Goal: Answer question/provide support: Share knowledge or assist other users

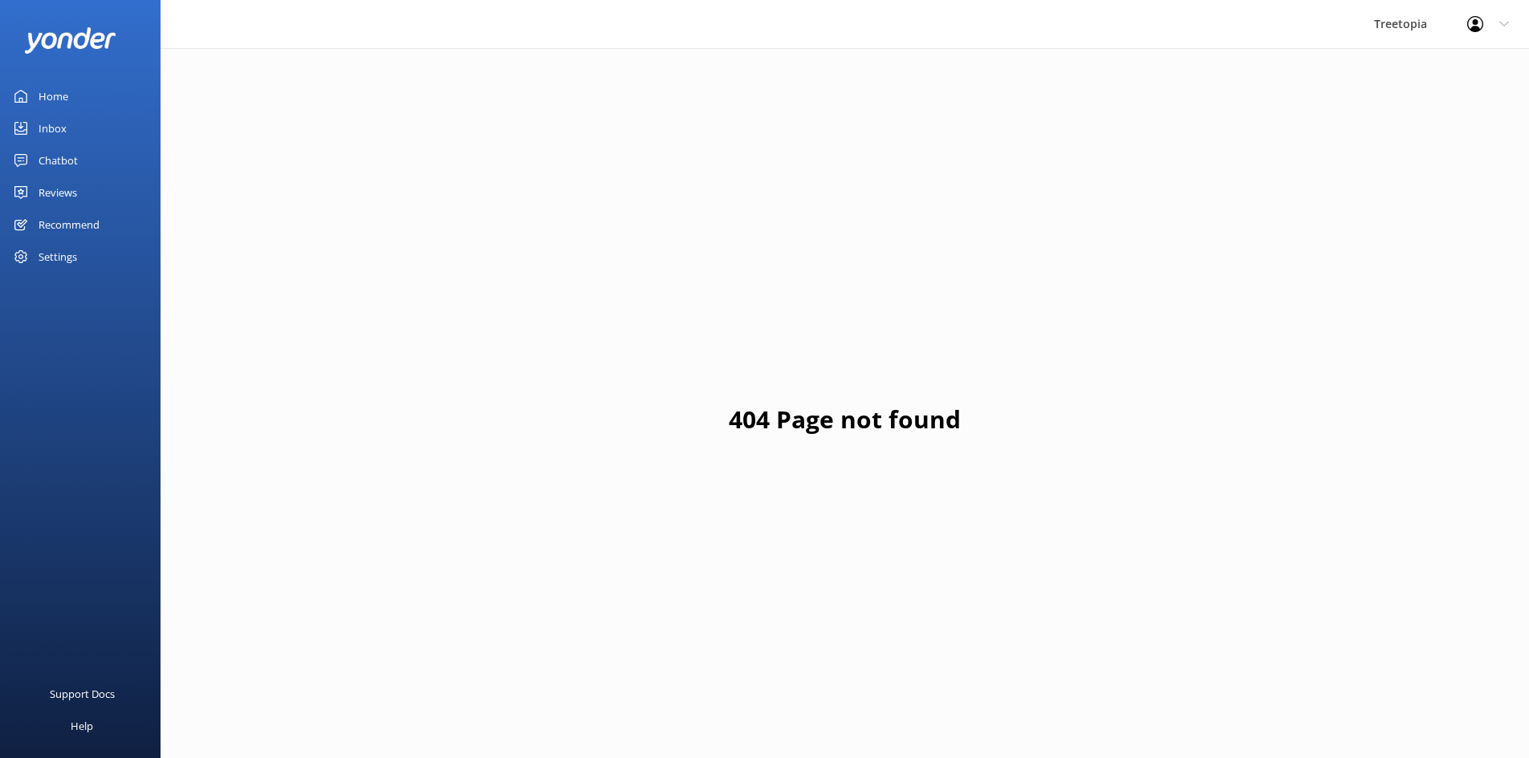
click at [67, 156] on div "Chatbot" at bounding box center [58, 160] width 39 height 32
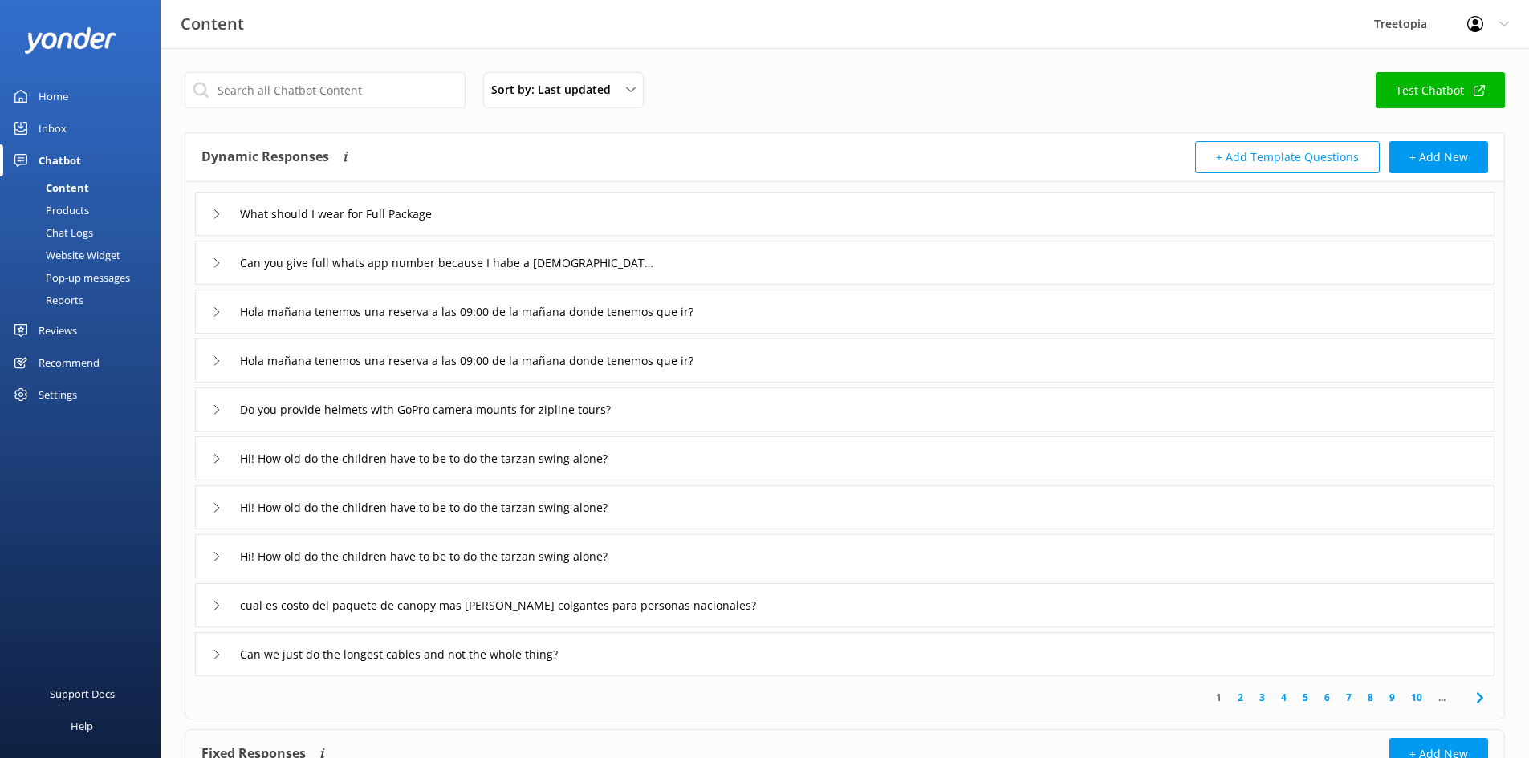
click at [97, 230] on link "Chat Logs" at bounding box center [85, 232] width 151 height 22
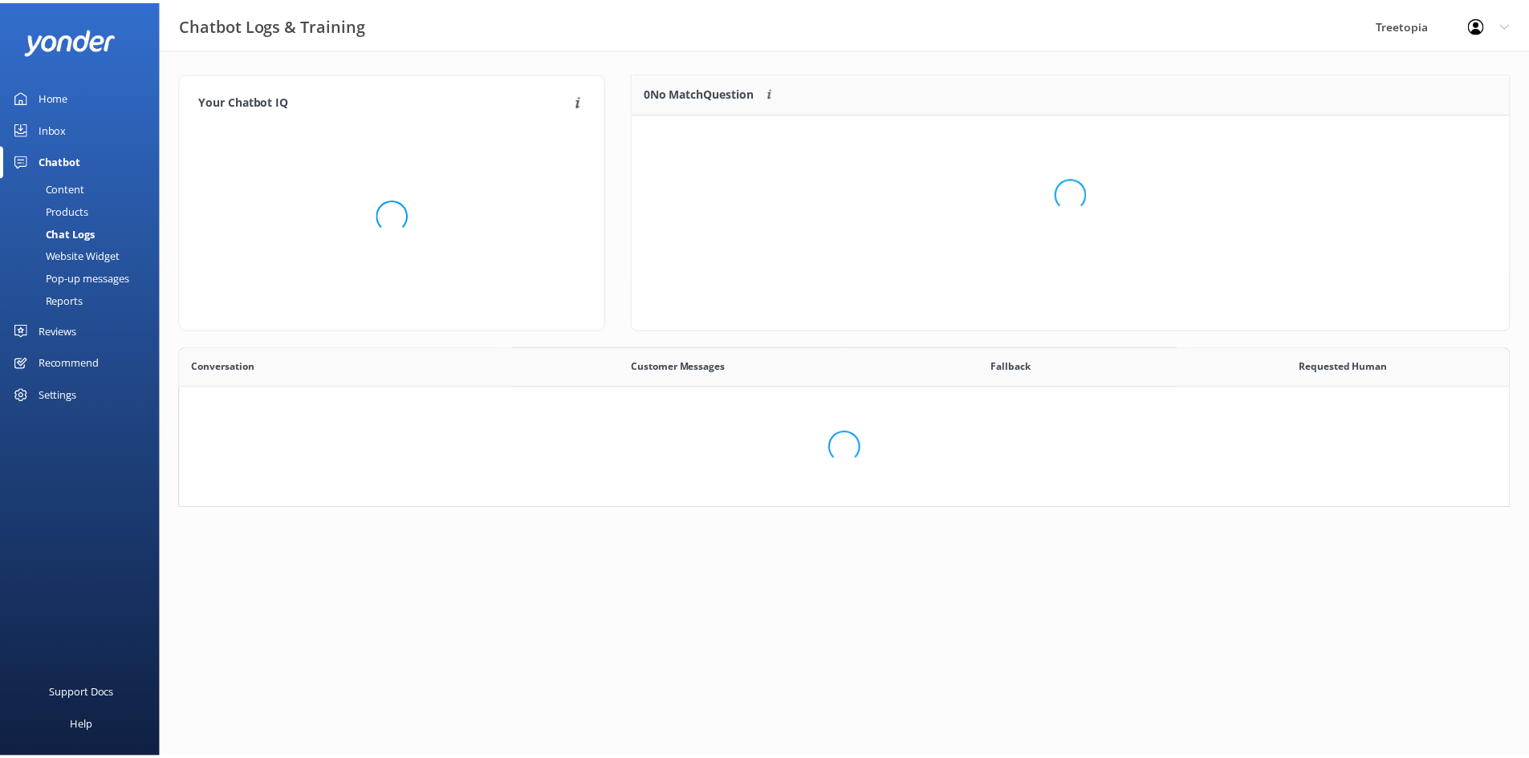
scroll to position [550, 1316]
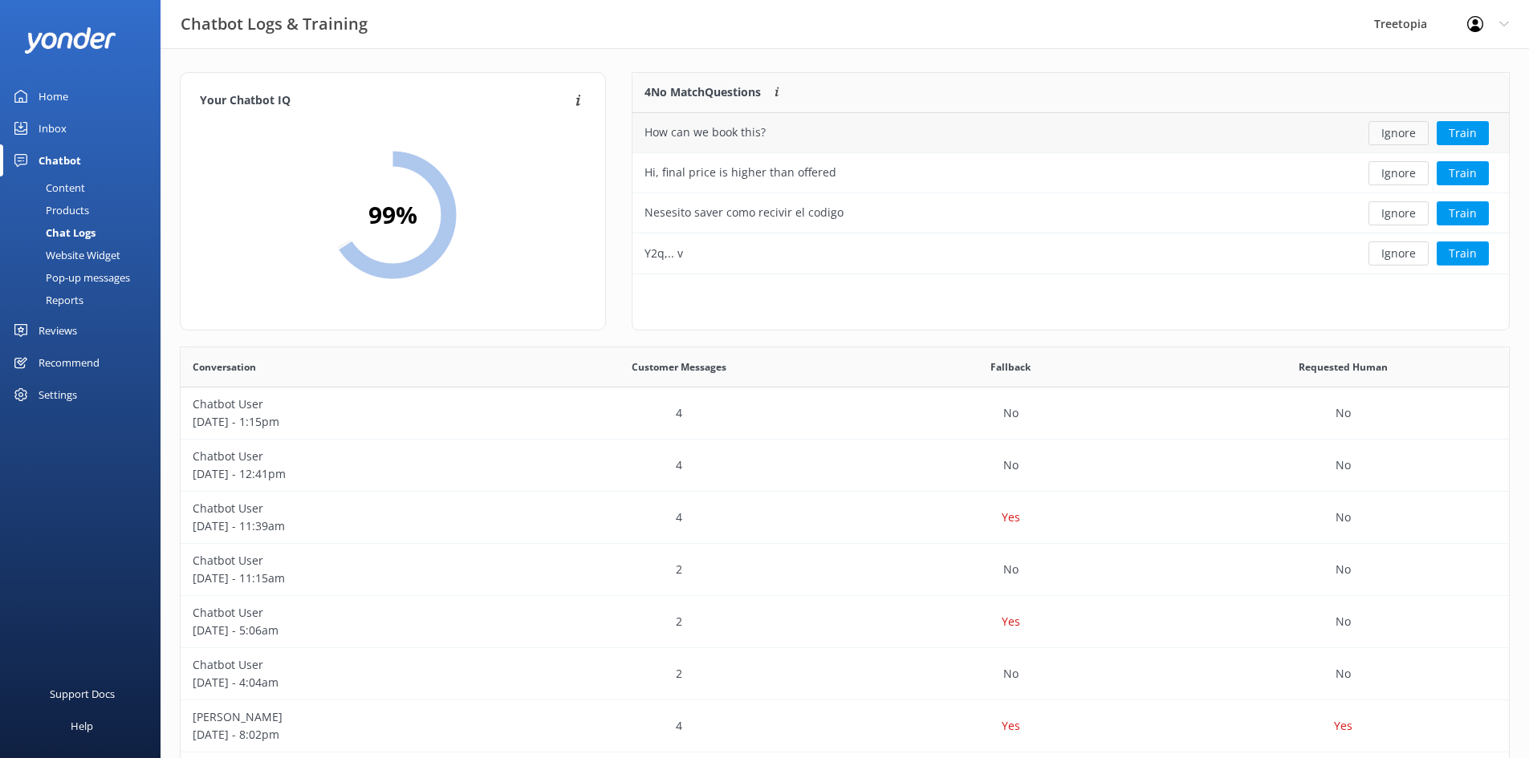
drag, startPoint x: 1405, startPoint y: 133, endPoint x: 1405, endPoint y: 153, distance: 20.1
click at [1405, 134] on button "Ignore" at bounding box center [1398, 133] width 60 height 24
click at [1391, 137] on button "Ignore" at bounding box center [1398, 133] width 60 height 24
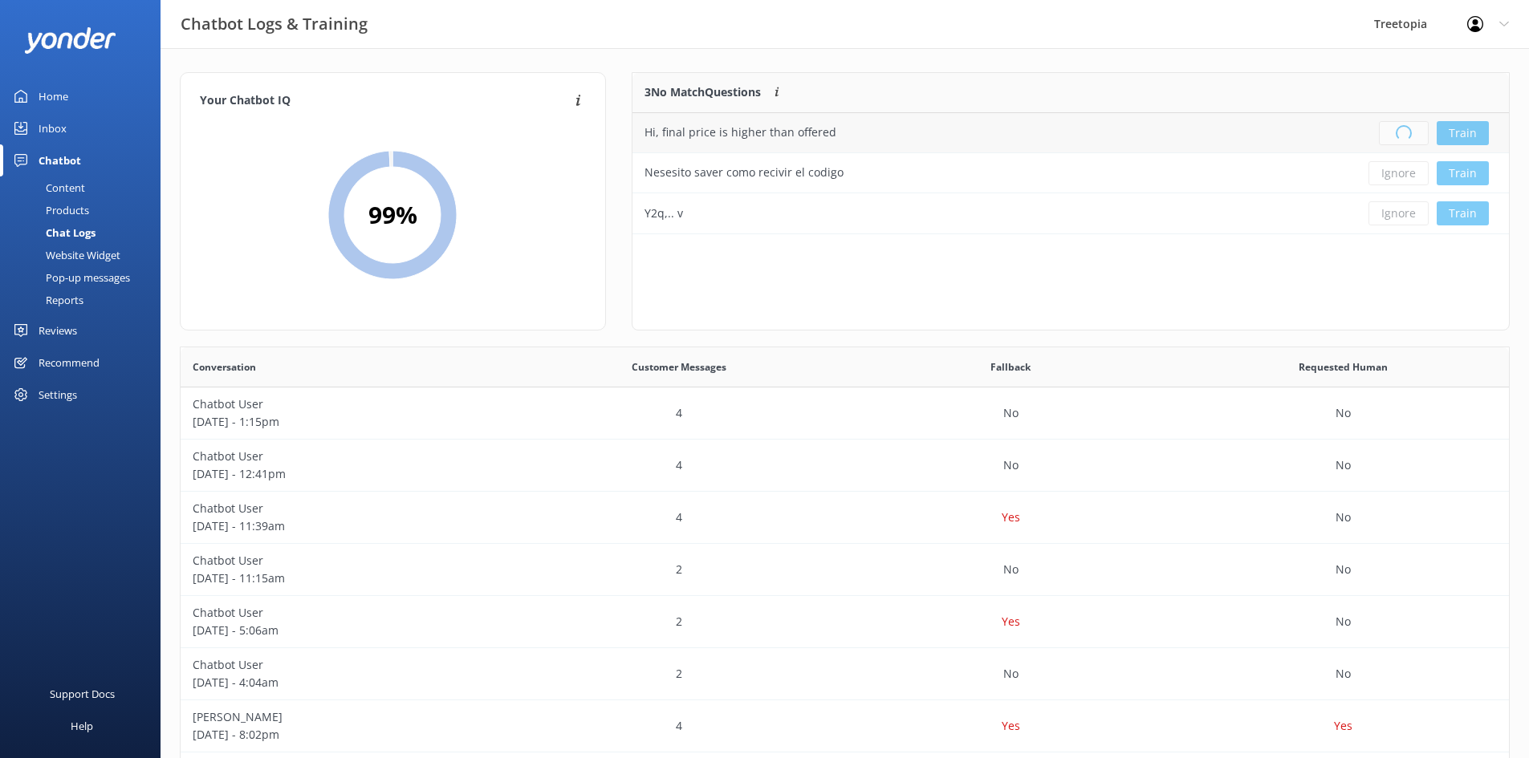
scroll to position [13, 13]
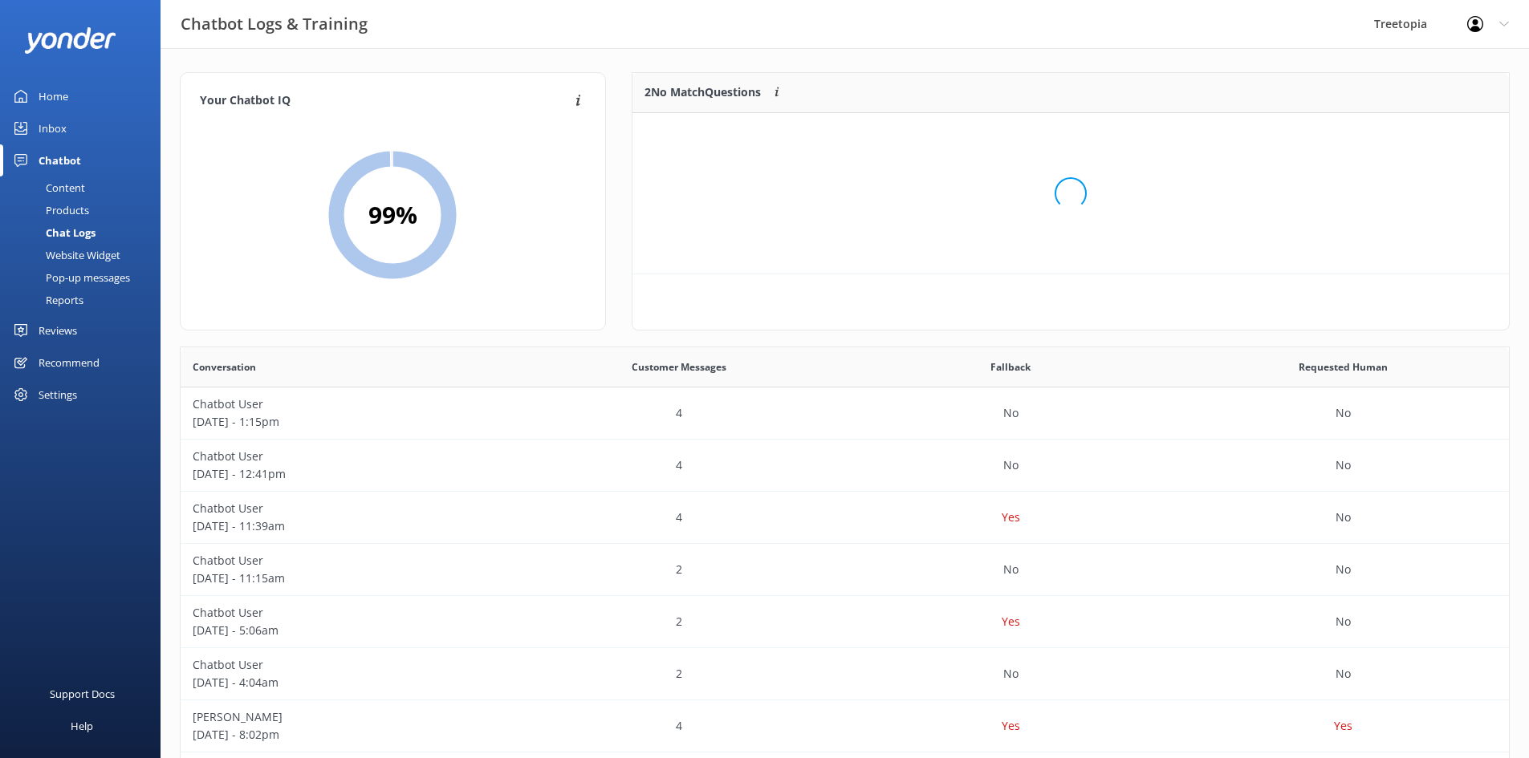
click at [1406, 132] on div "Loading.." at bounding box center [1070, 194] width 844 height 758
click at [1406, 135] on button "Ignore" at bounding box center [1398, 133] width 60 height 24
click at [1400, 135] on button "Ignore" at bounding box center [1398, 133] width 60 height 24
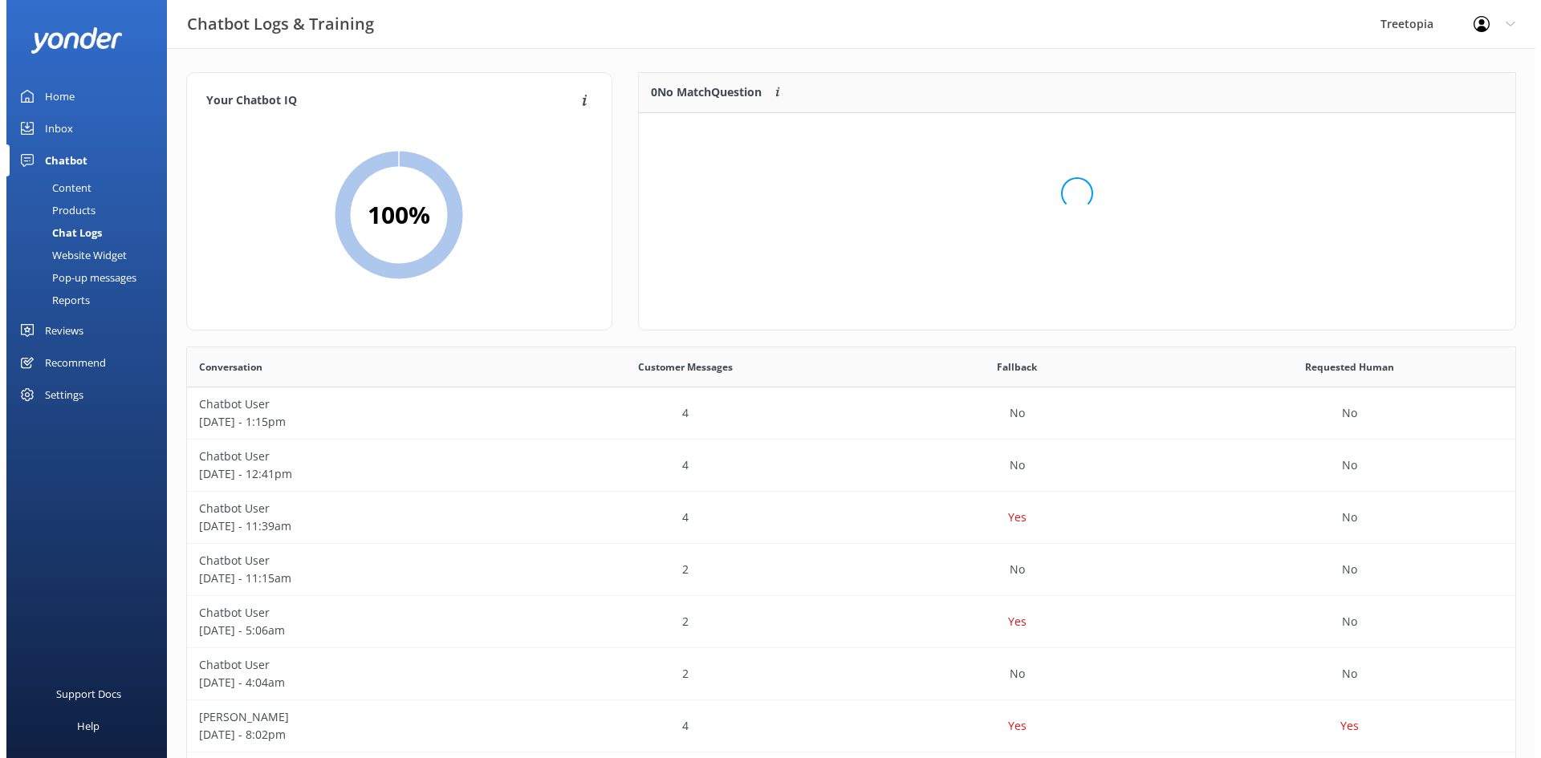
scroll to position [189, 864]
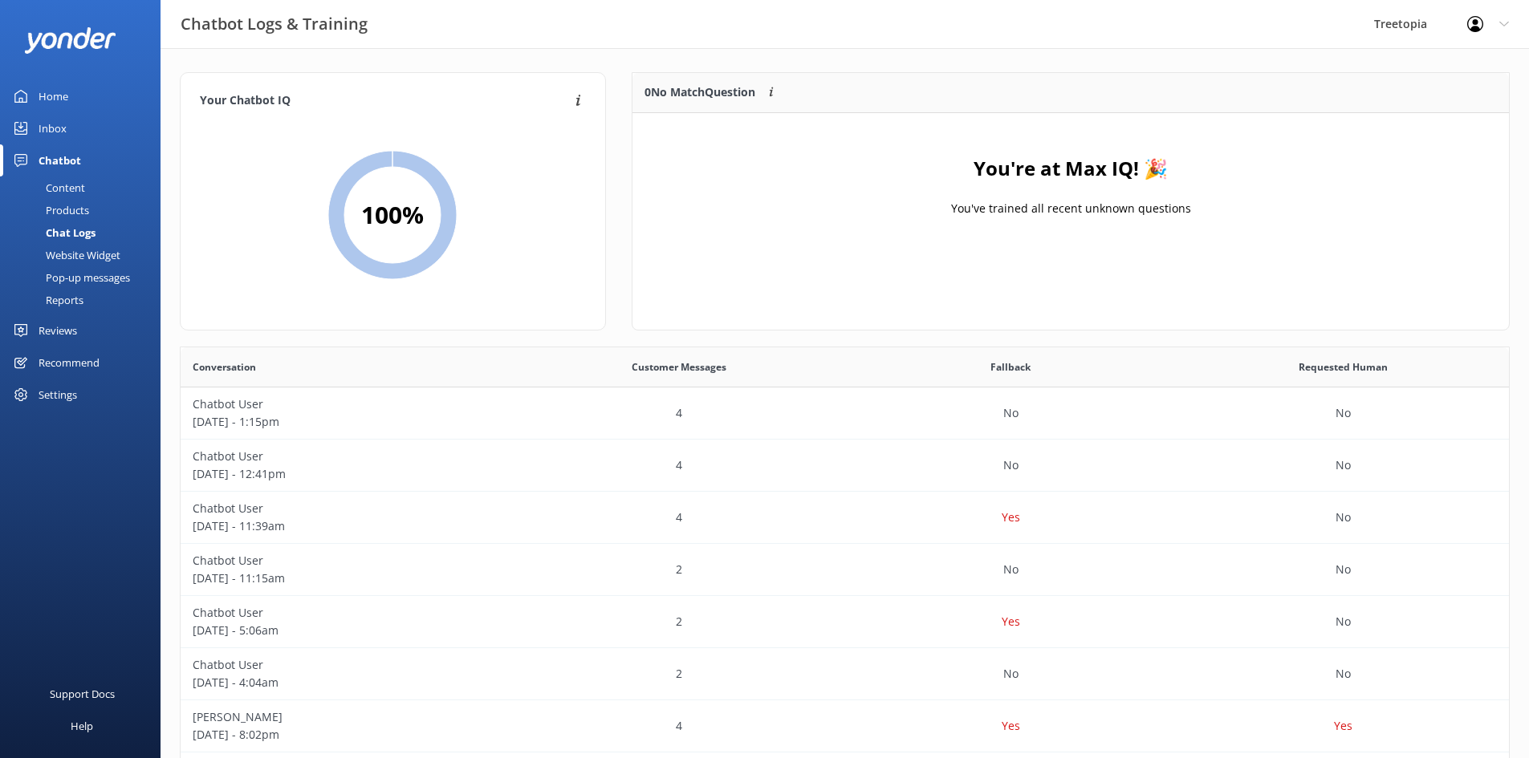
click at [55, 120] on div "Inbox" at bounding box center [53, 128] width 28 height 32
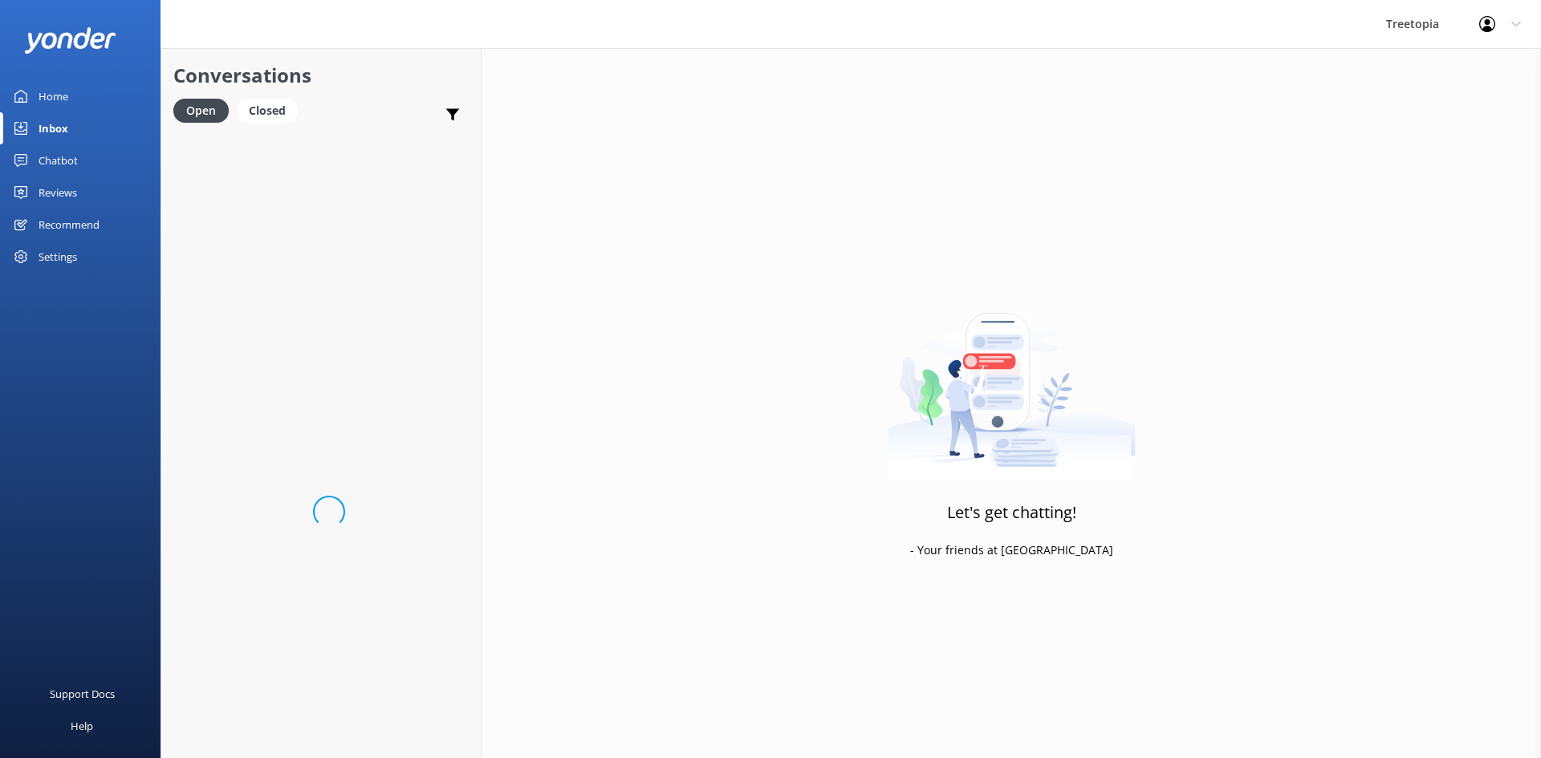
click at [67, 155] on div "Chatbot" at bounding box center [58, 160] width 39 height 32
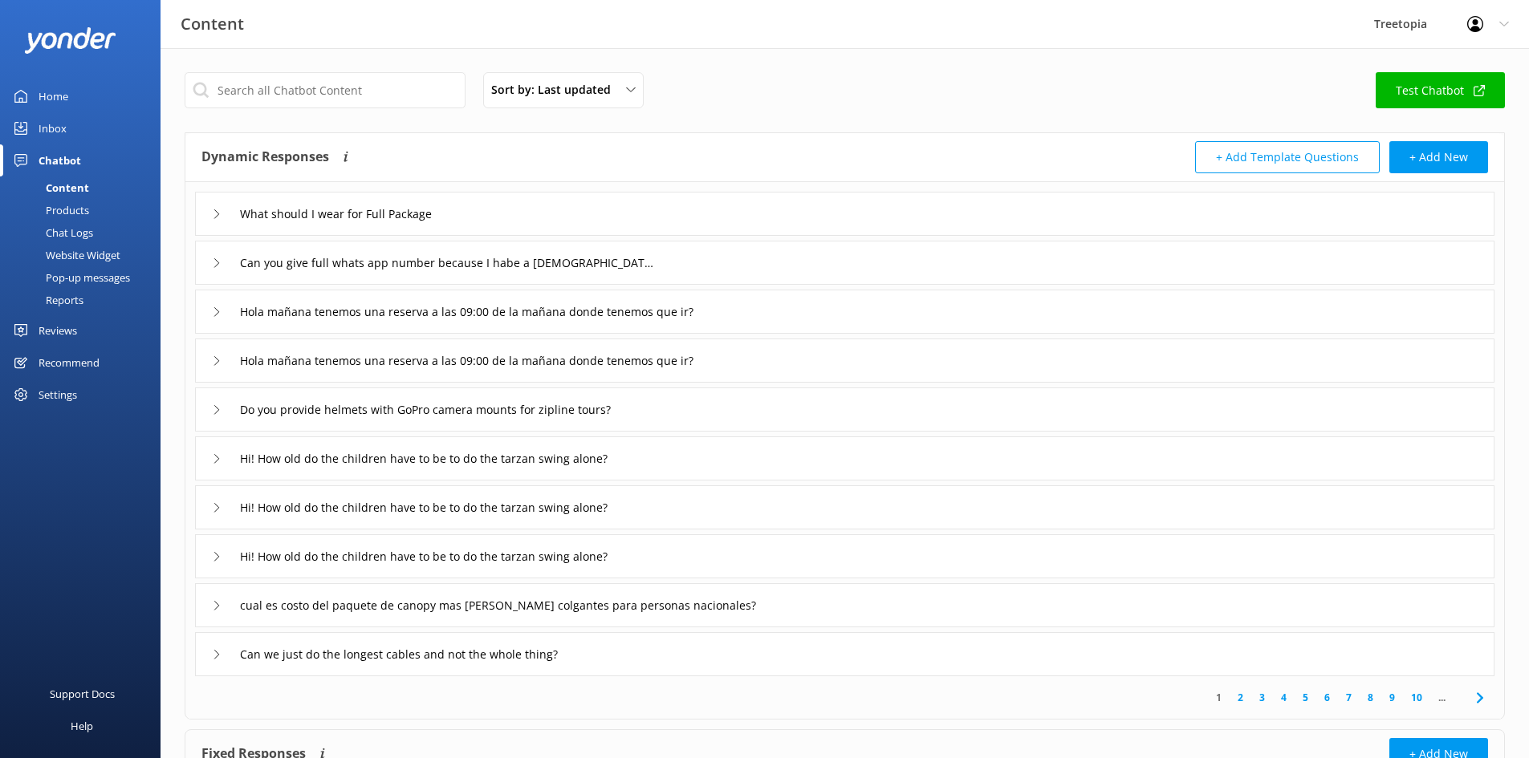
drag, startPoint x: 45, startPoint y: 123, endPoint x: 114, endPoint y: 122, distance: 69.0
click at [45, 124] on div "Inbox" at bounding box center [53, 128] width 28 height 32
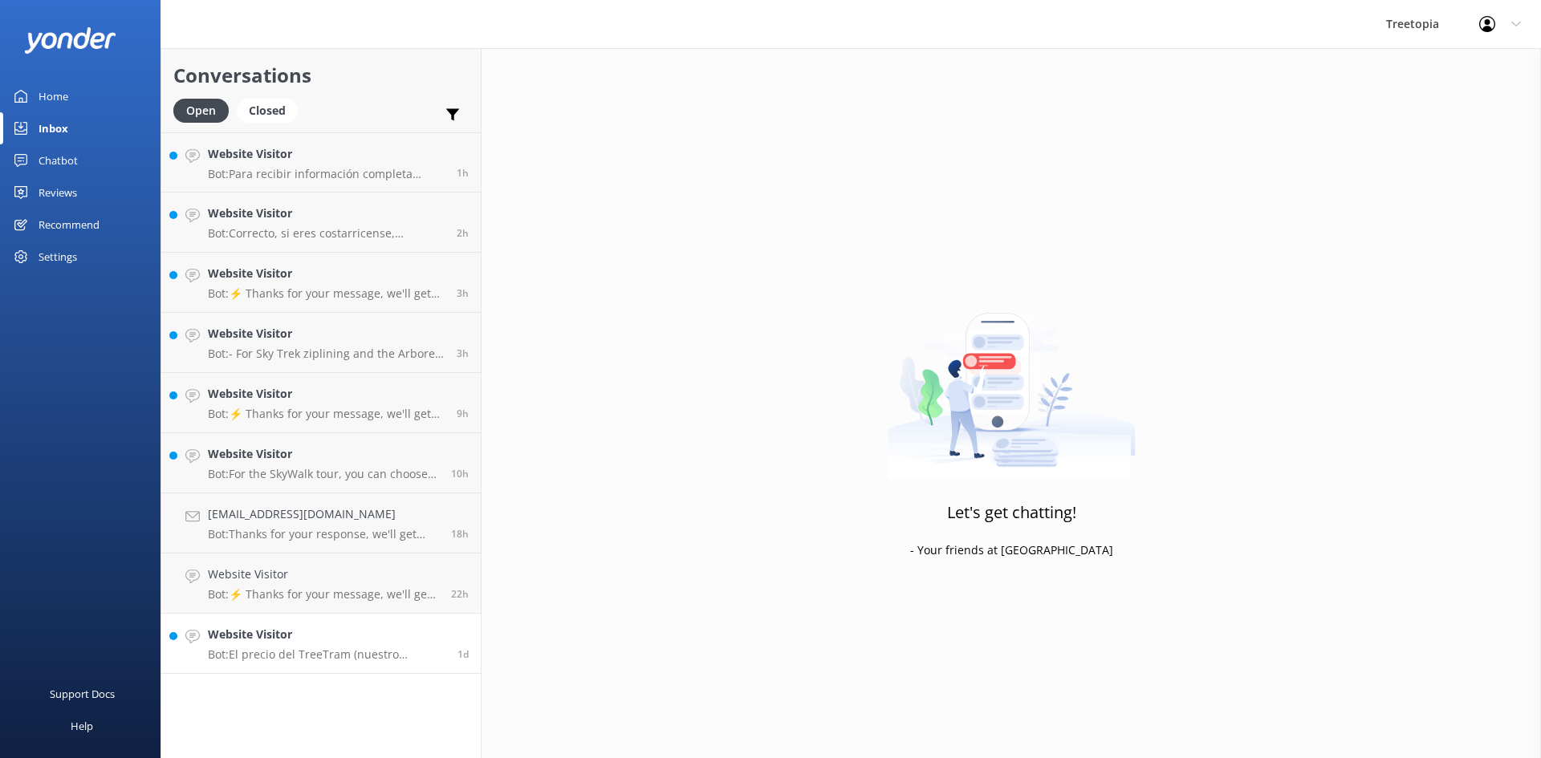
click at [258, 630] on h4 "Website Visitor" at bounding box center [327, 635] width 238 height 18
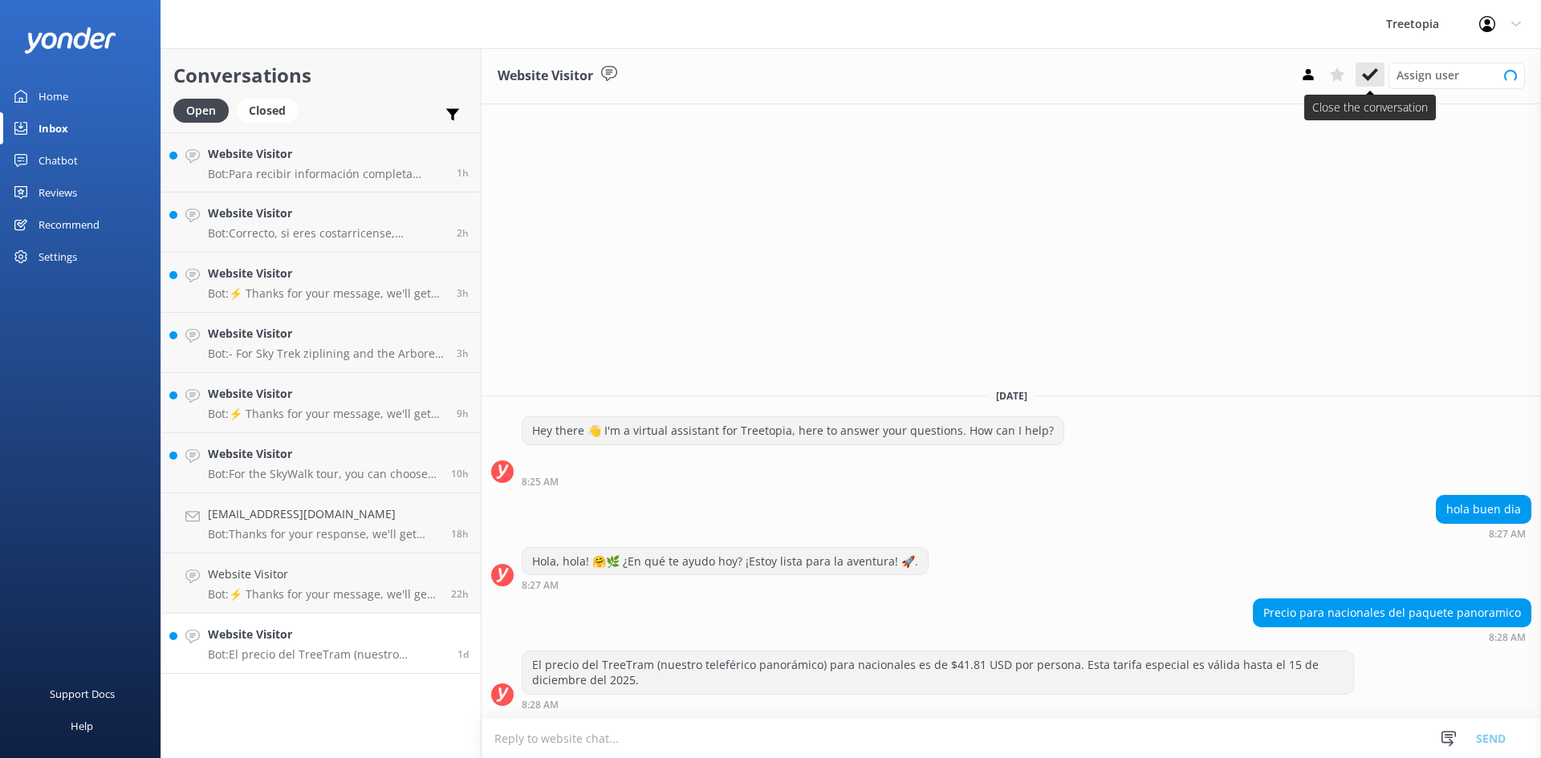
click at [1363, 80] on icon at bounding box center [1370, 75] width 16 height 16
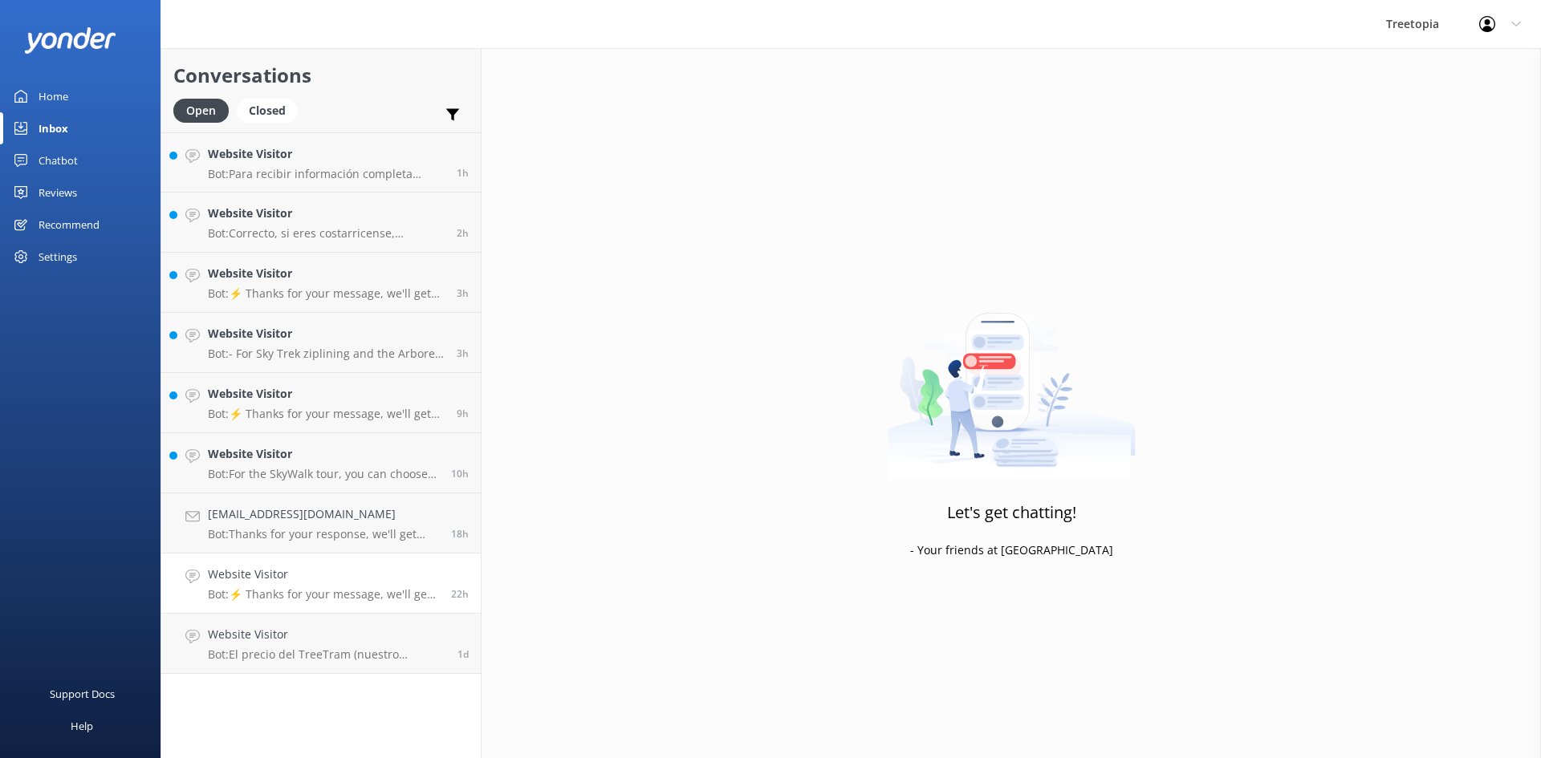
click at [343, 601] on p "Bot: ⚡ Thanks for your message, we'll get back to you as soon as we can. You're…" at bounding box center [323, 594] width 231 height 14
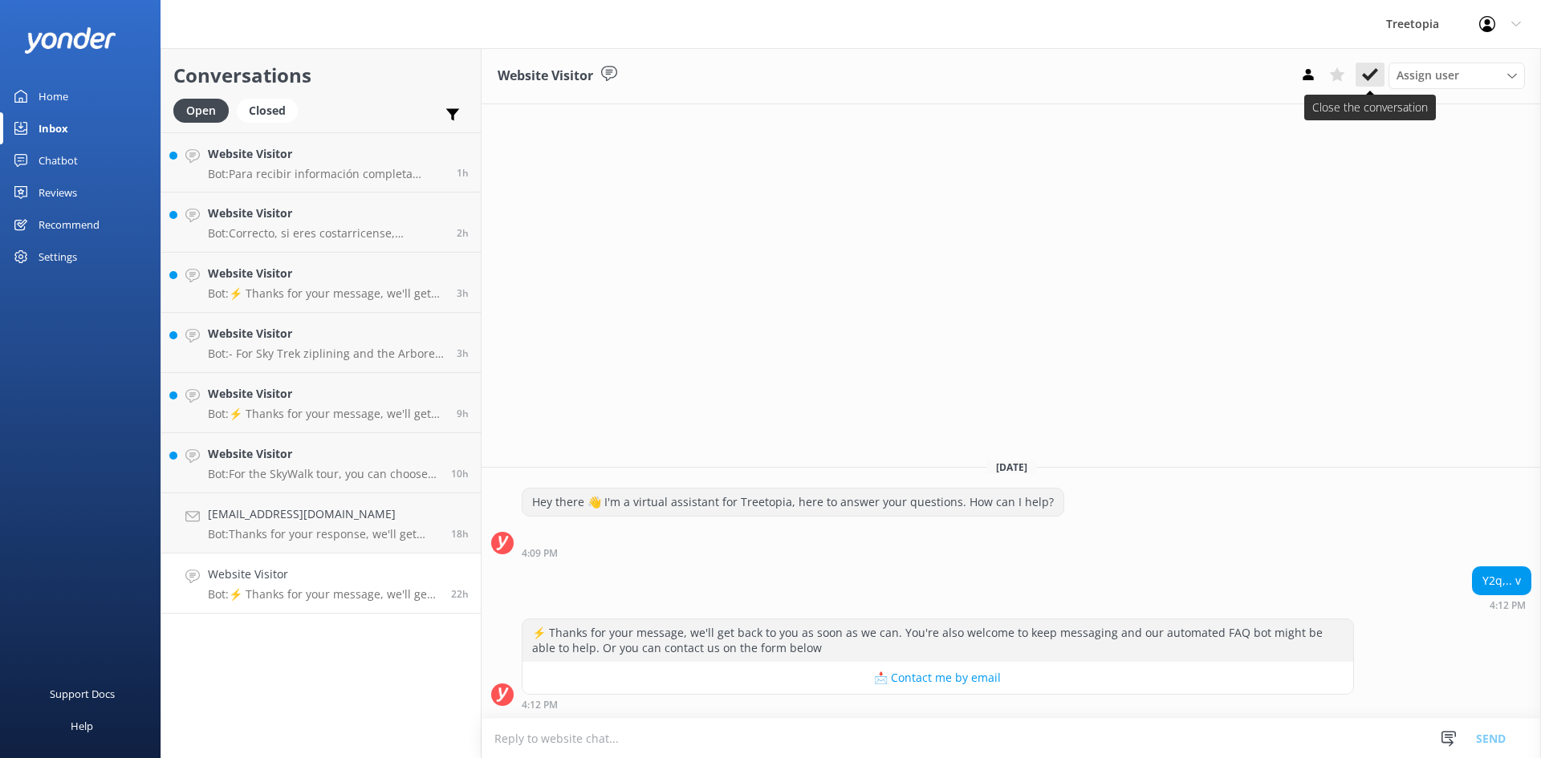
click at [1368, 70] on icon at bounding box center [1370, 75] width 16 height 16
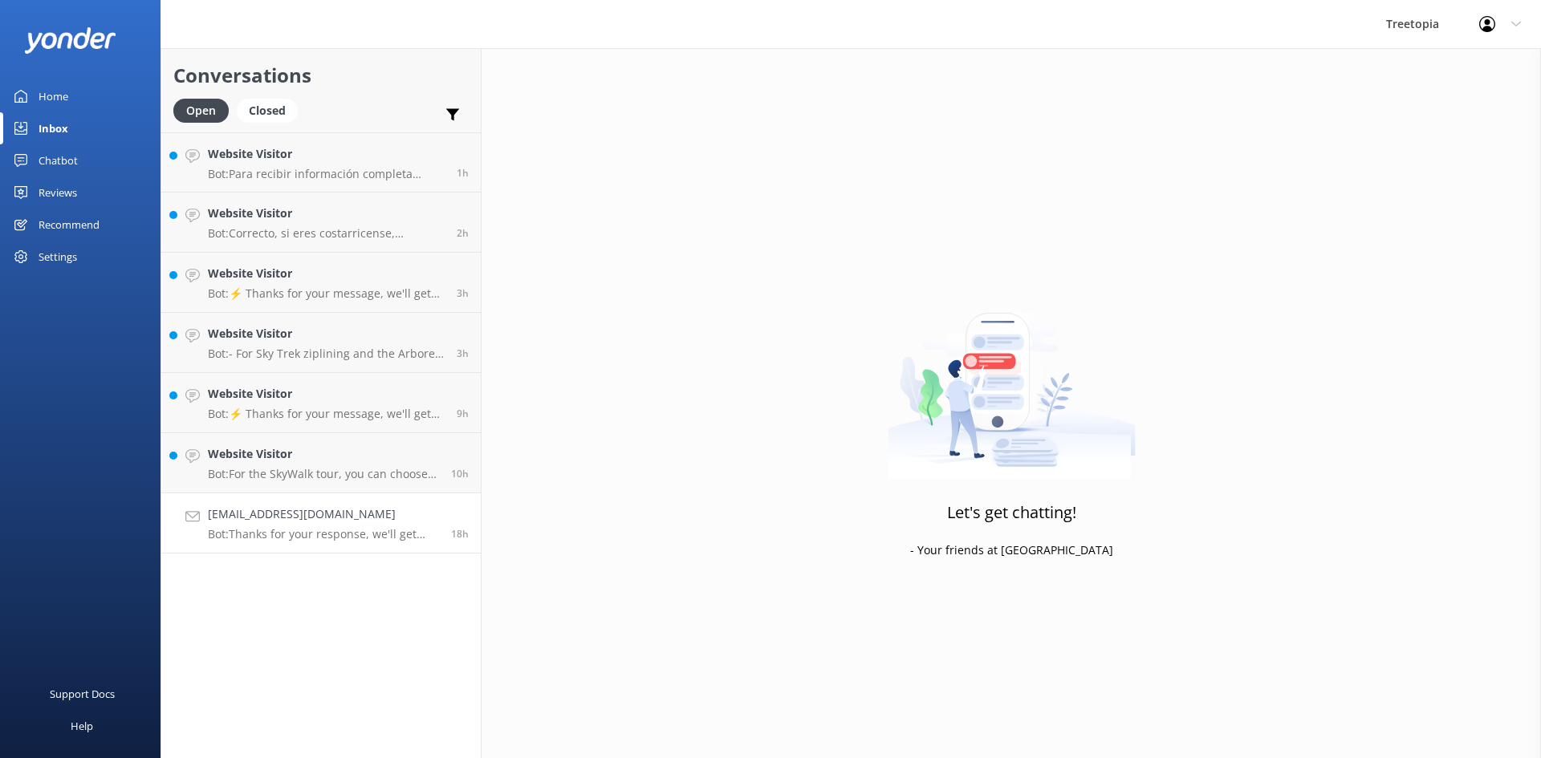
click at [416, 548] on link "[EMAIL_ADDRESS][DOMAIN_NAME] Bot: Thanks for your response, we'll get back to y…" at bounding box center [320, 524] width 319 height 60
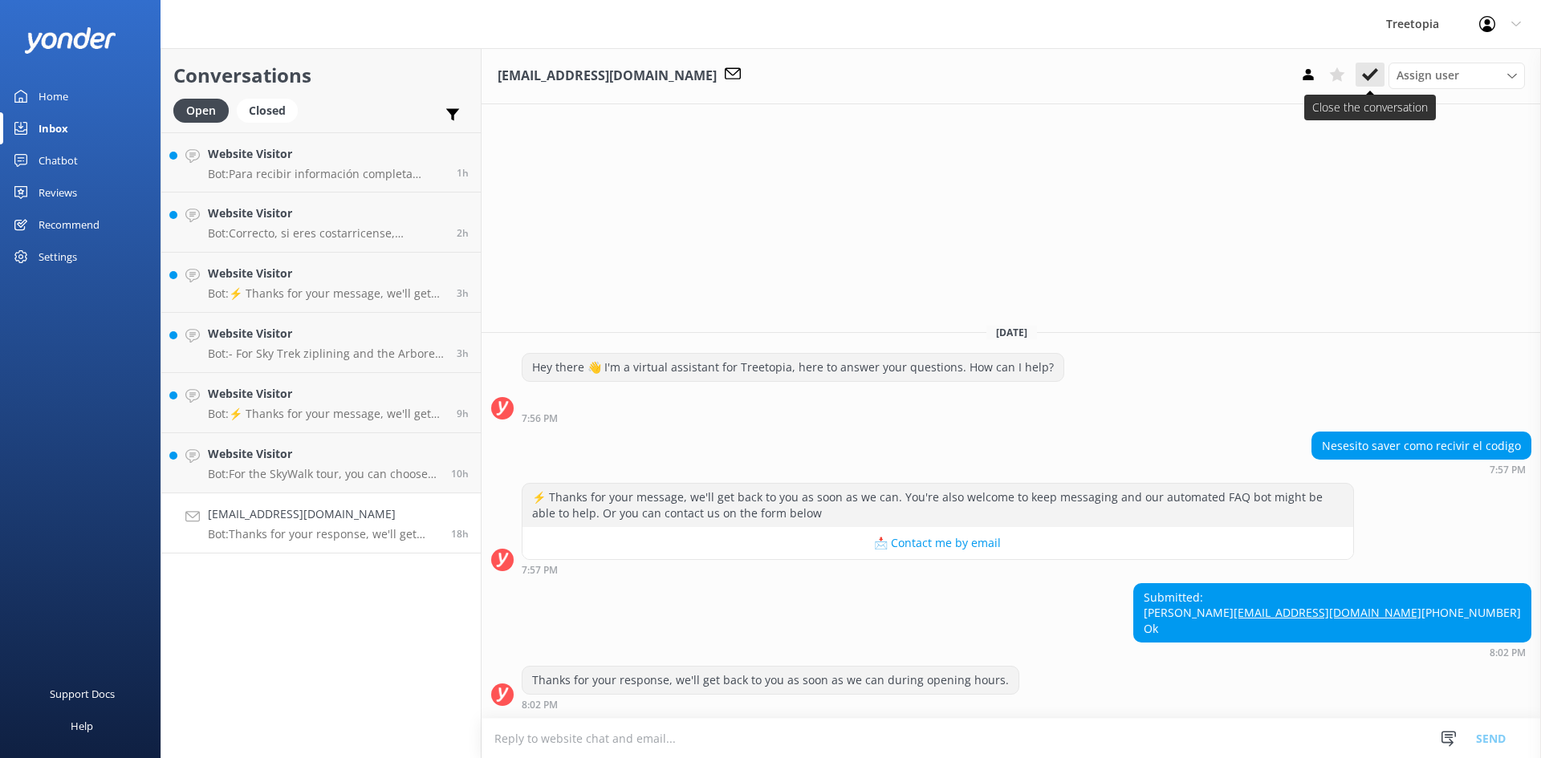
click at [1371, 79] on icon at bounding box center [1370, 75] width 16 height 16
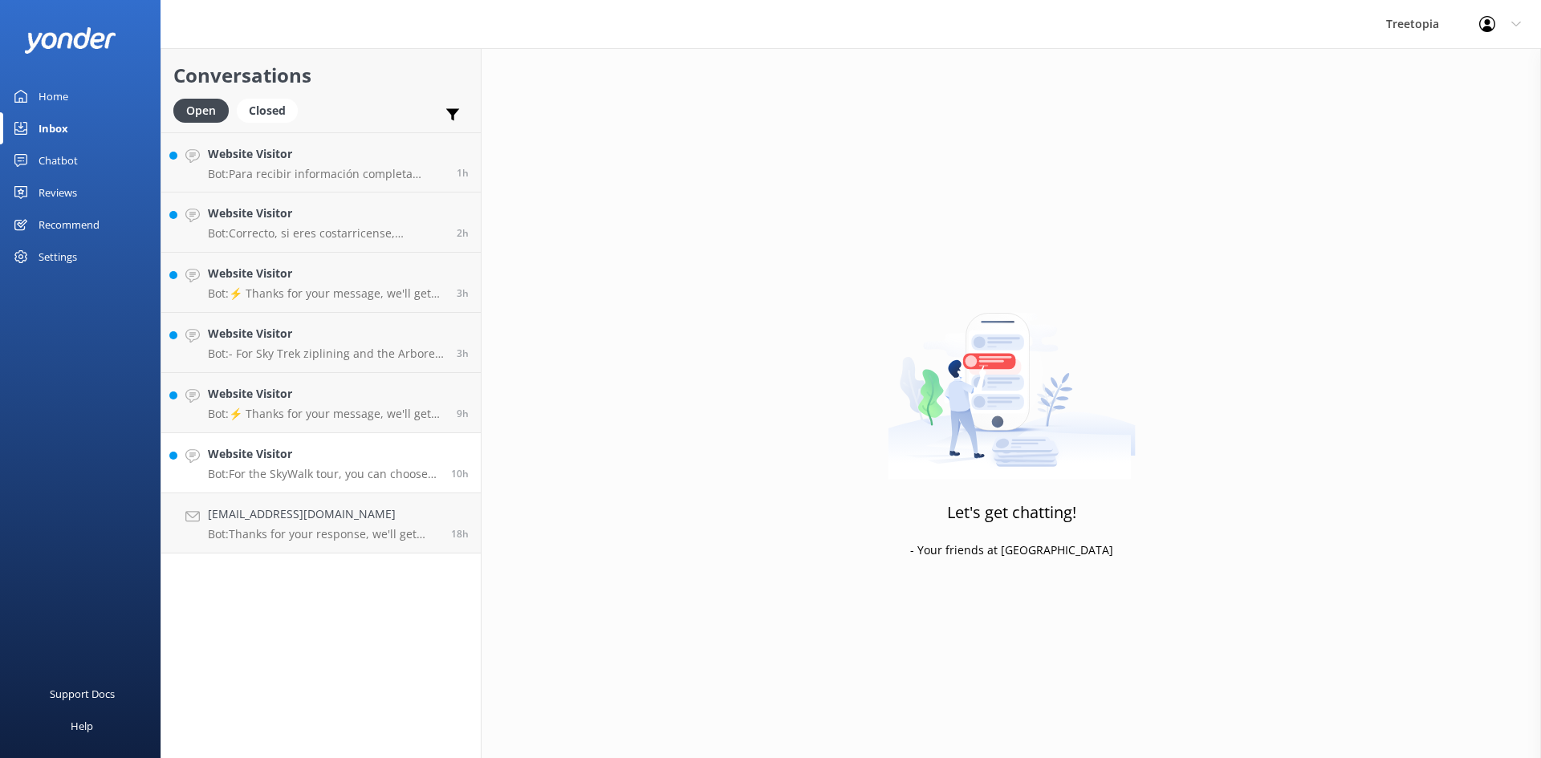
click at [327, 456] on h4 "Website Visitor" at bounding box center [323, 454] width 231 height 18
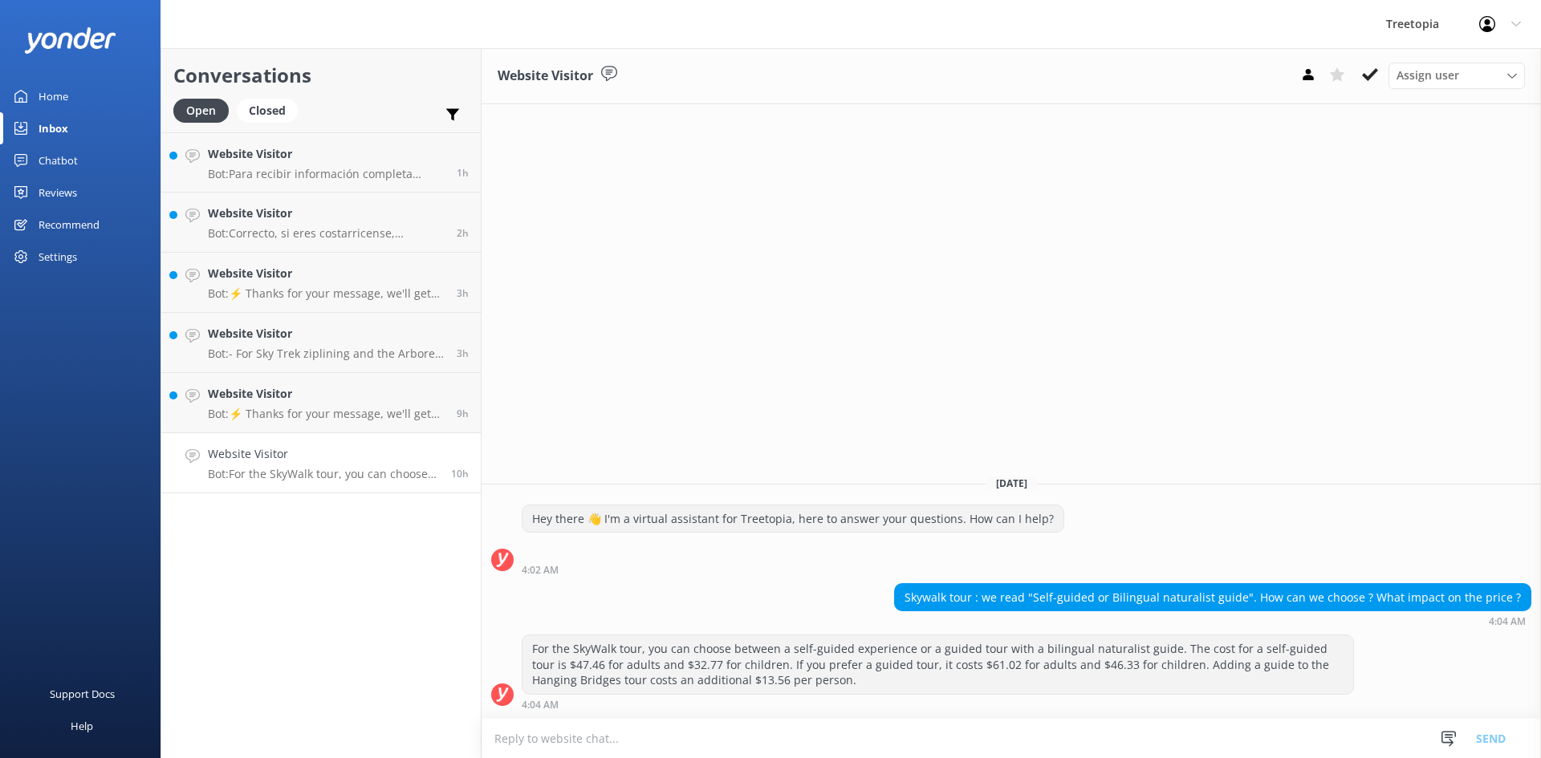
click at [1347, 83] on button at bounding box center [1336, 75] width 29 height 24
click at [1369, 73] on icon at bounding box center [1370, 75] width 16 height 16
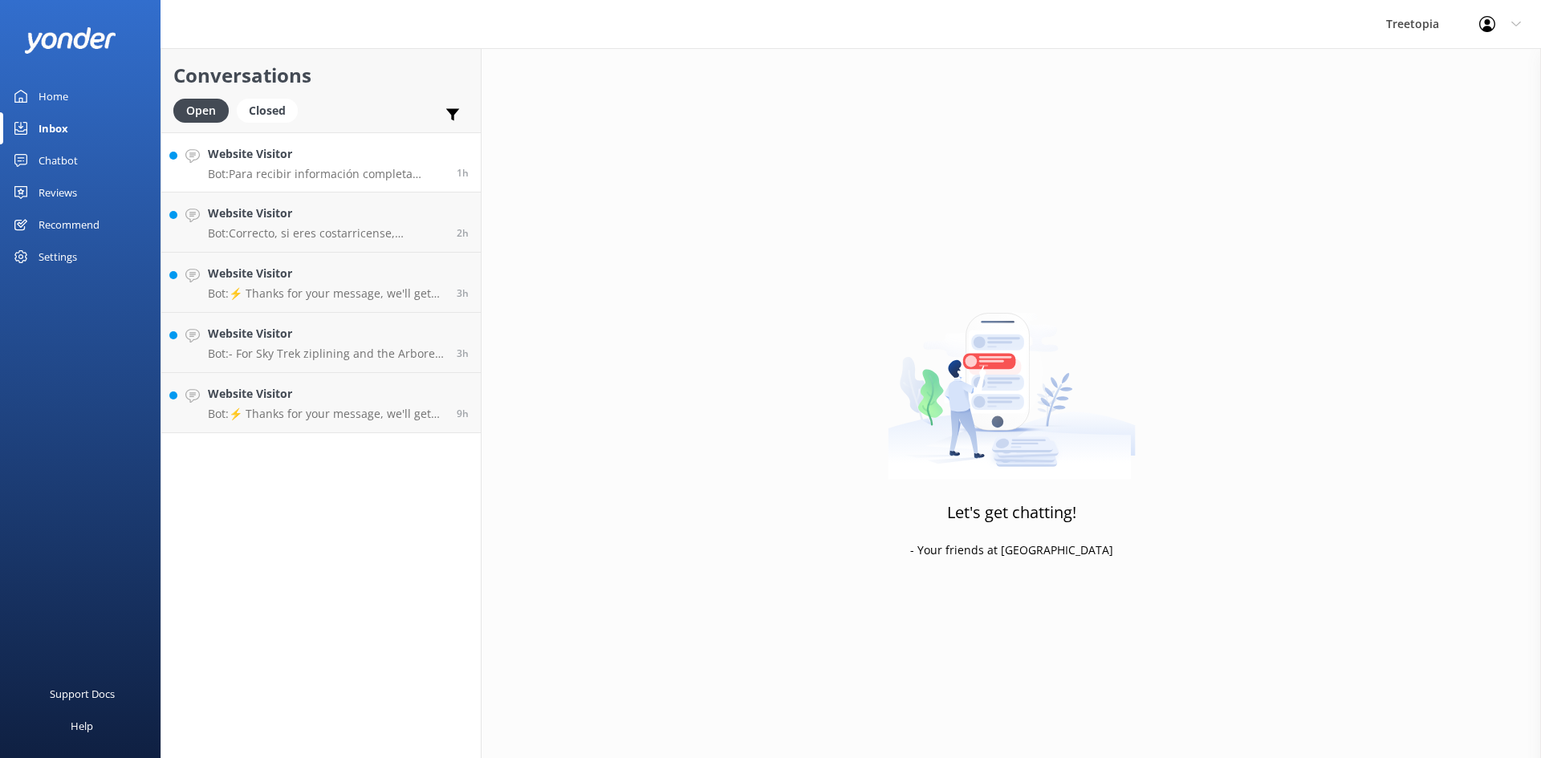
click at [303, 186] on link "Website Visitor Bot: Para recibir información completa sobre nuestras políticas…" at bounding box center [320, 162] width 319 height 60
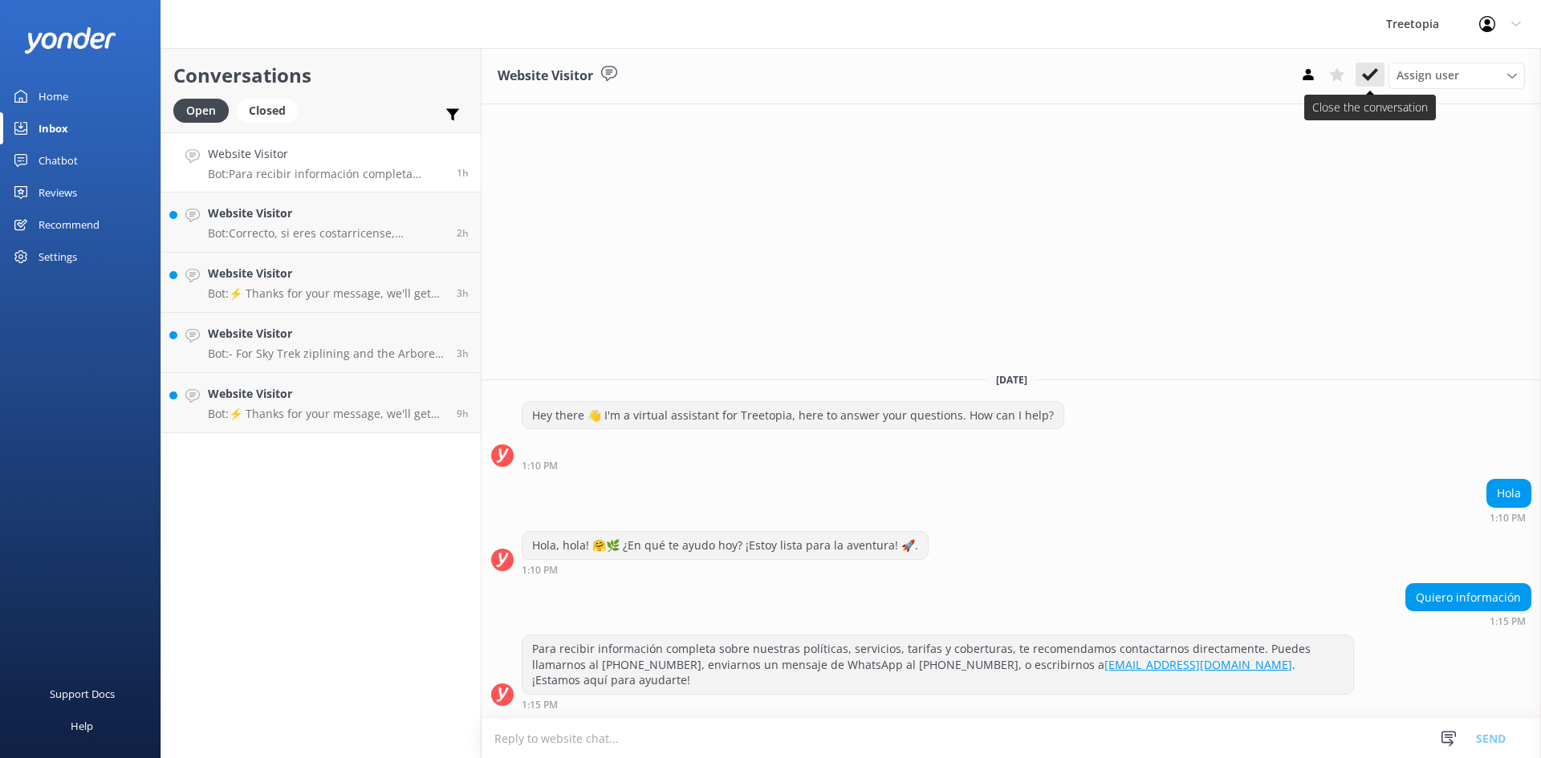
click at [1361, 72] on button at bounding box center [1369, 75] width 29 height 24
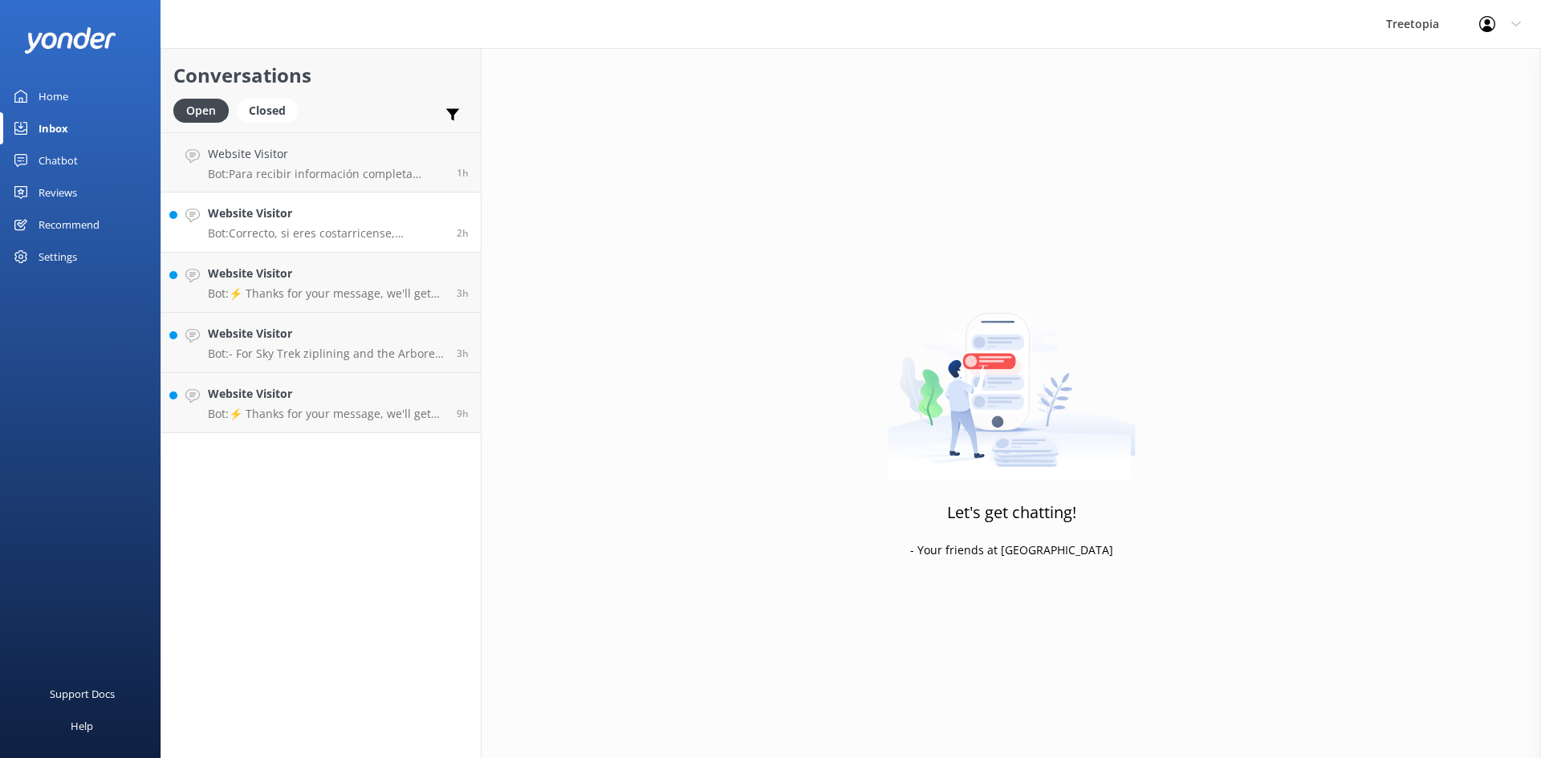
click at [341, 230] on p "Bot: Correcto, si eres costarricense, [PERSON_NAME] seleccionar la tarifa de ni…" at bounding box center [326, 233] width 237 height 14
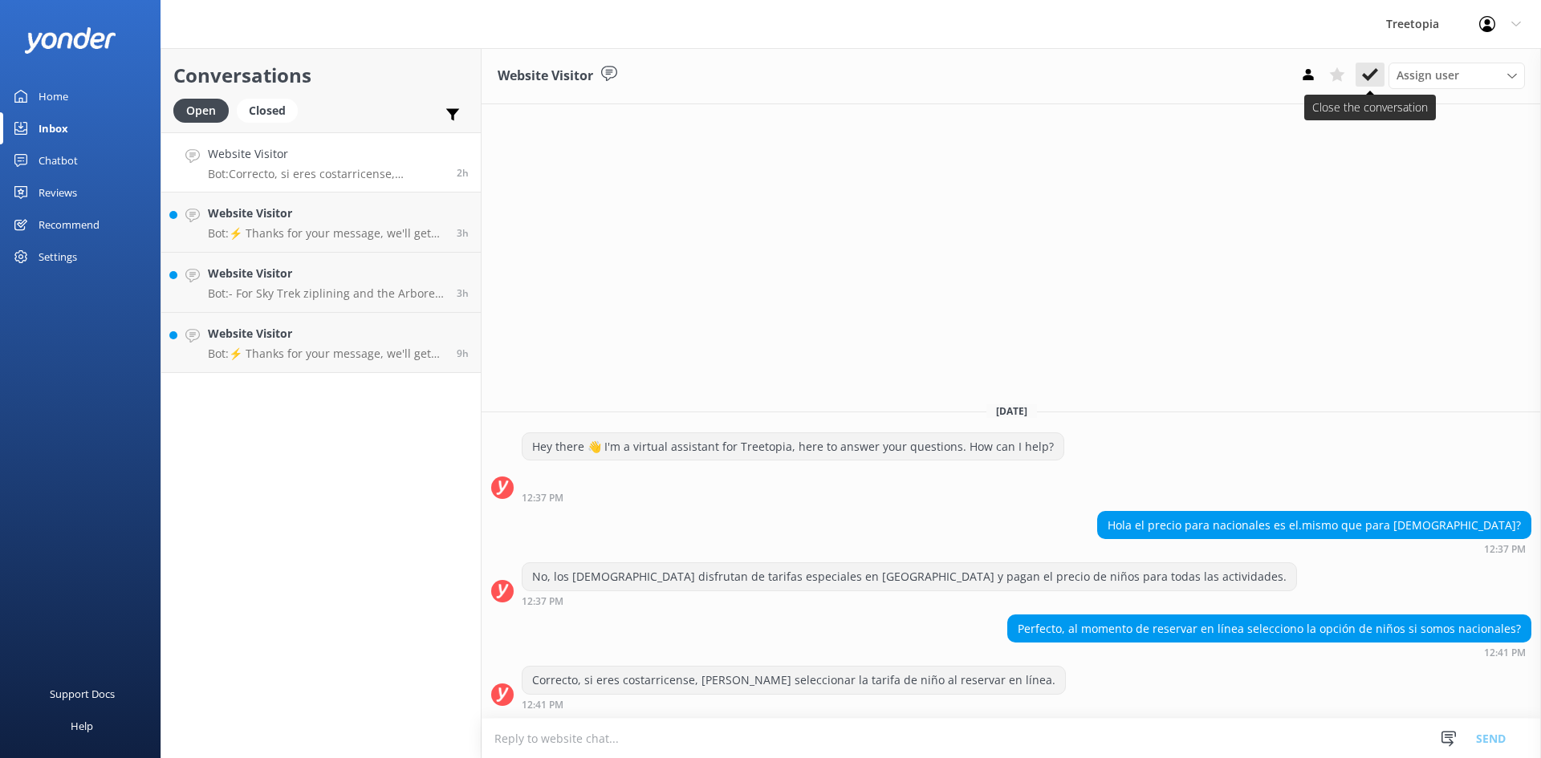
click at [1371, 71] on icon at bounding box center [1370, 75] width 16 height 16
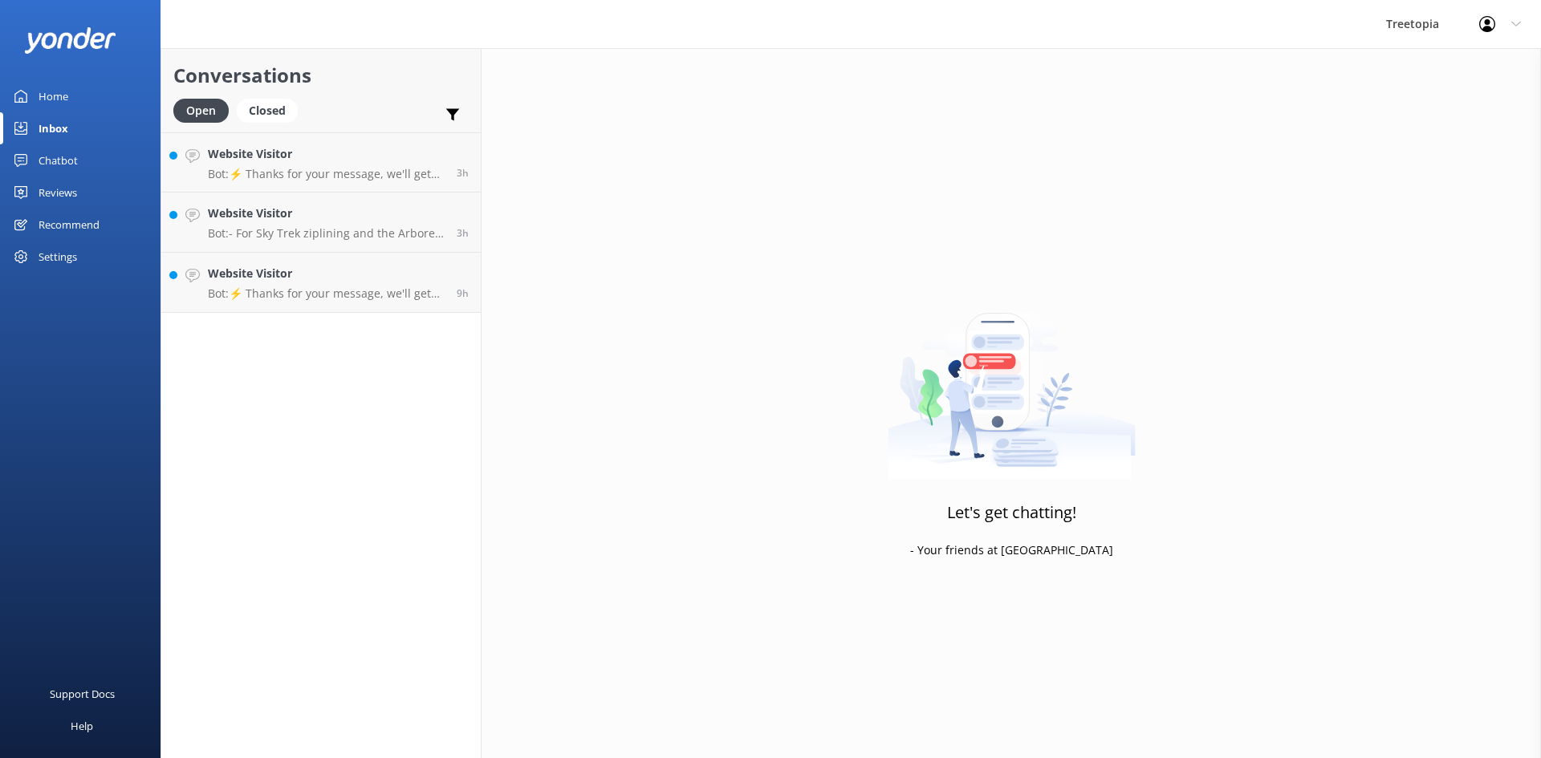
click at [278, 226] on p "Bot: - For Sky Trek ziplining and the Arboreal Challenge Course, the minimum ag…" at bounding box center [326, 233] width 237 height 14
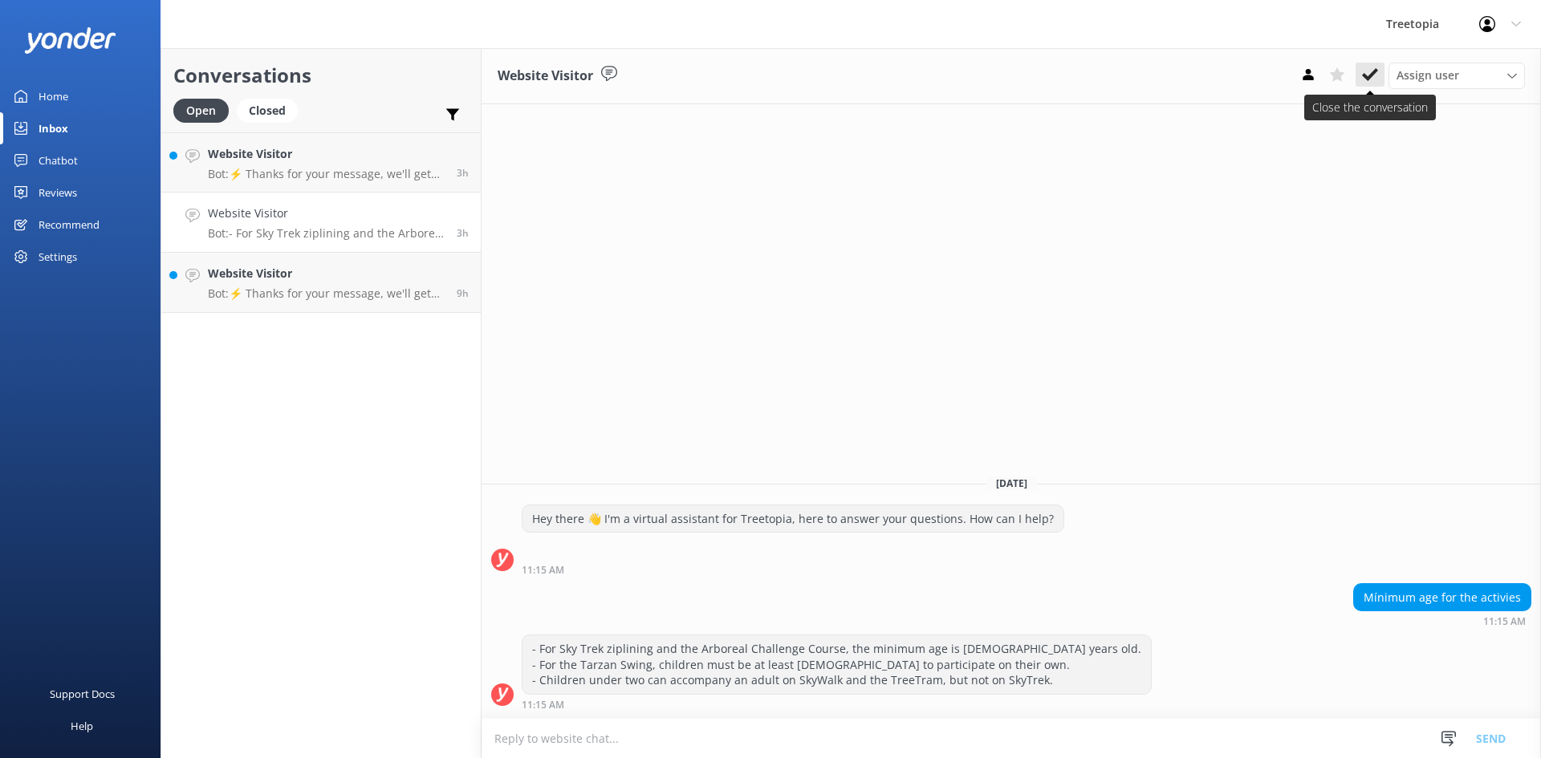
click at [1371, 76] on use at bounding box center [1370, 74] width 16 height 13
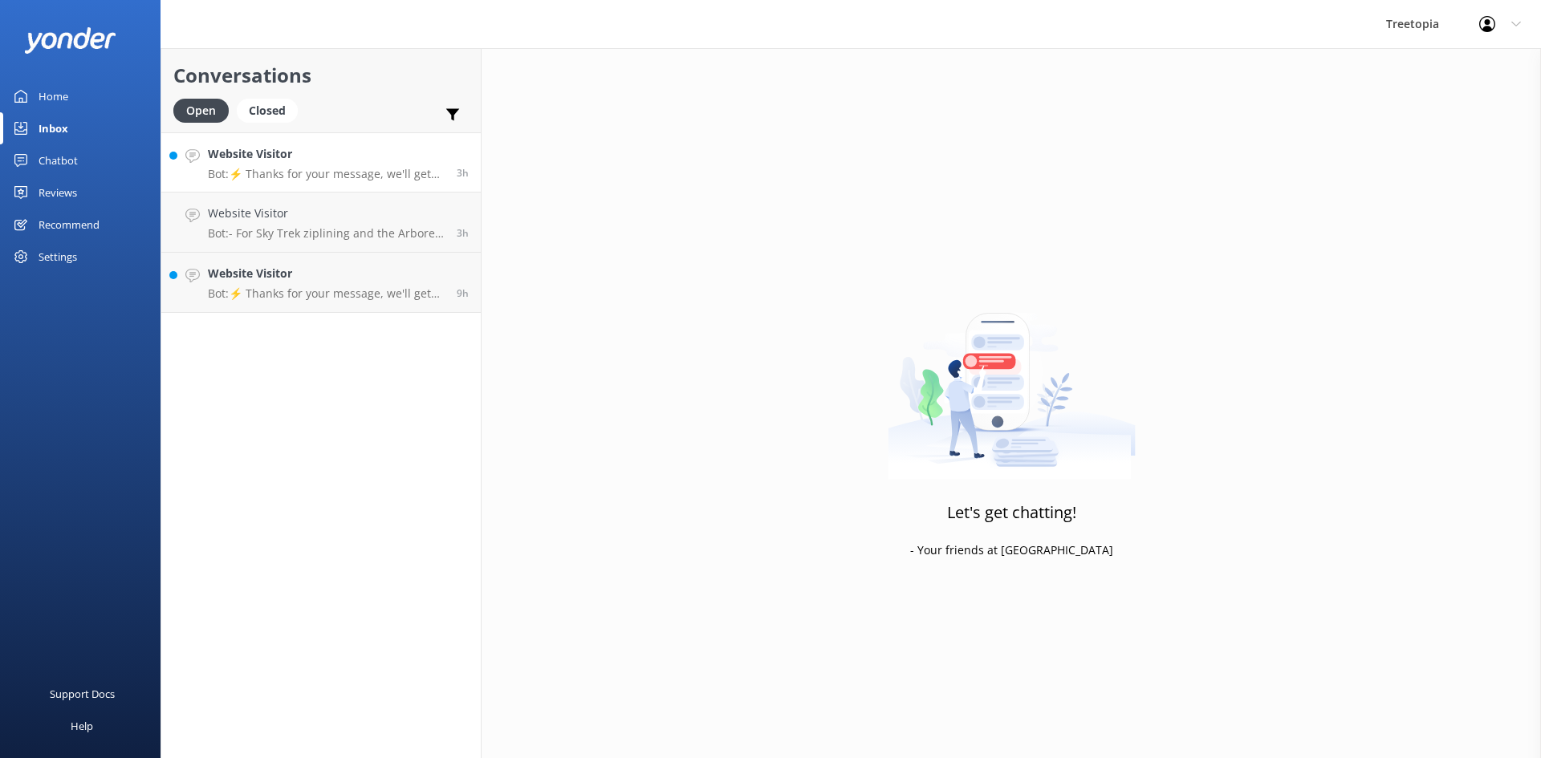
click at [267, 137] on link "Website Visitor Bot: ⚡ Thanks for your message, we'll get back to you as soon a…" at bounding box center [320, 162] width 319 height 60
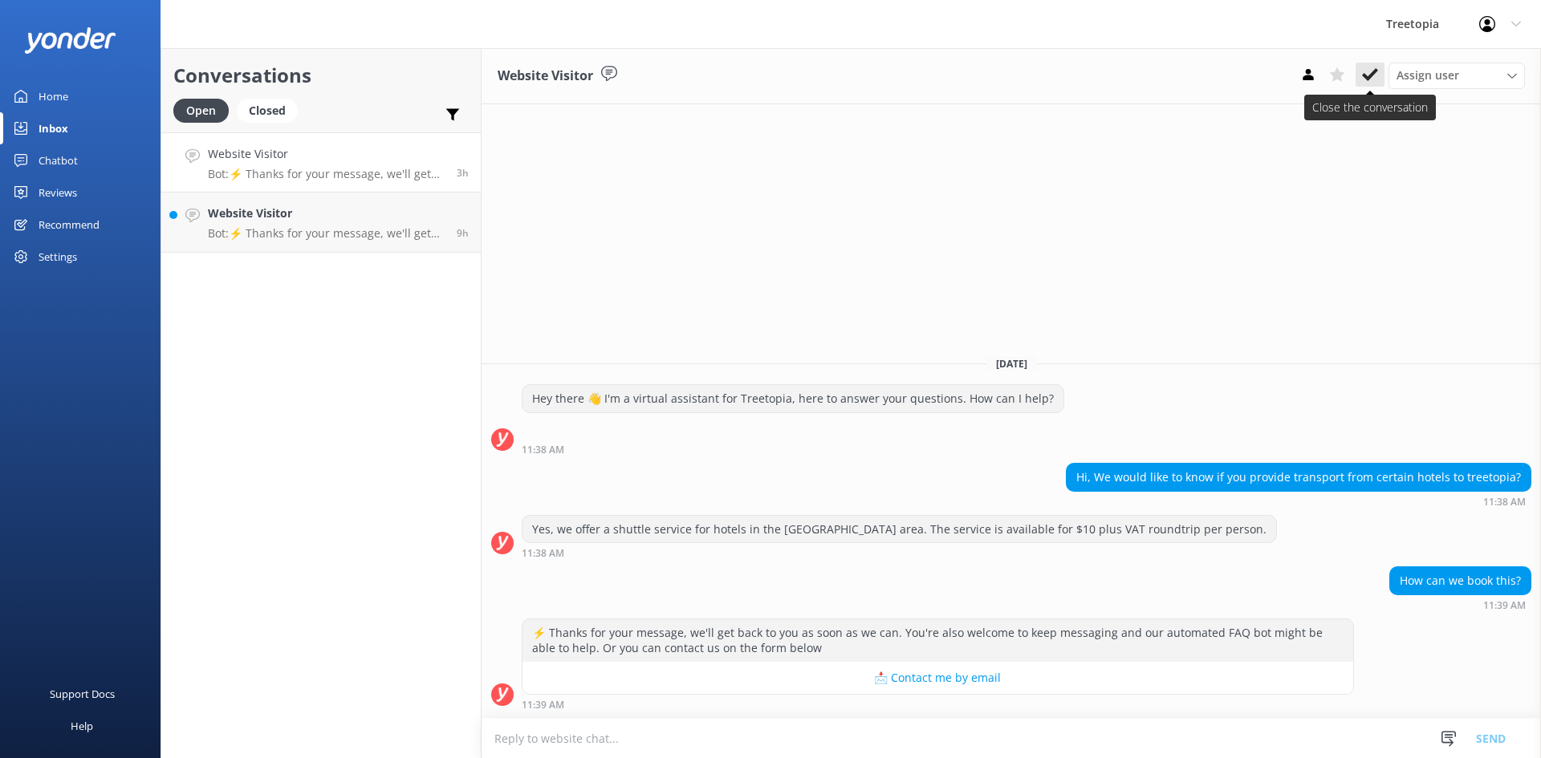
click at [1382, 75] on button at bounding box center [1369, 75] width 29 height 24
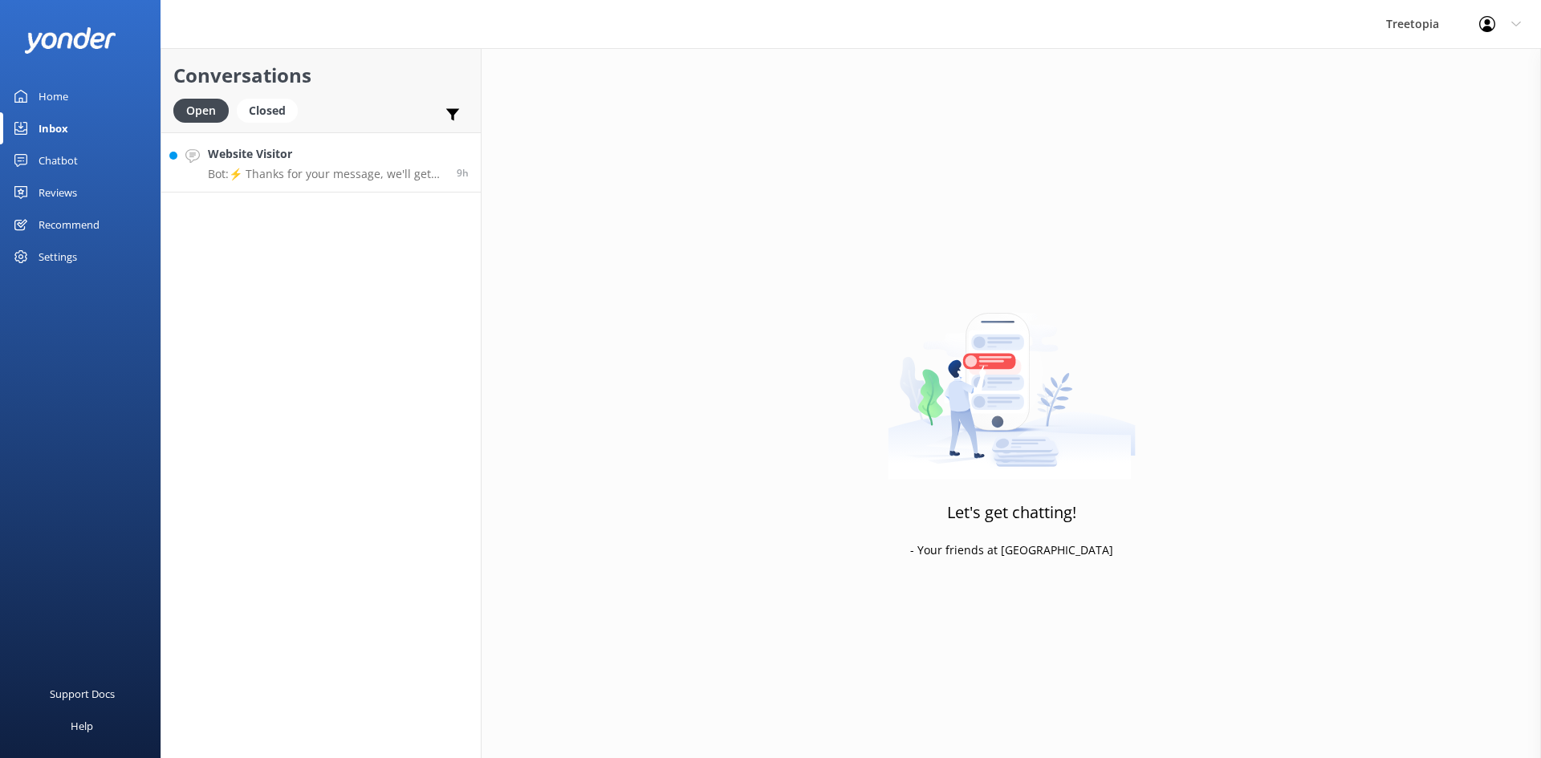
click at [299, 150] on h4 "Website Visitor" at bounding box center [326, 154] width 237 height 18
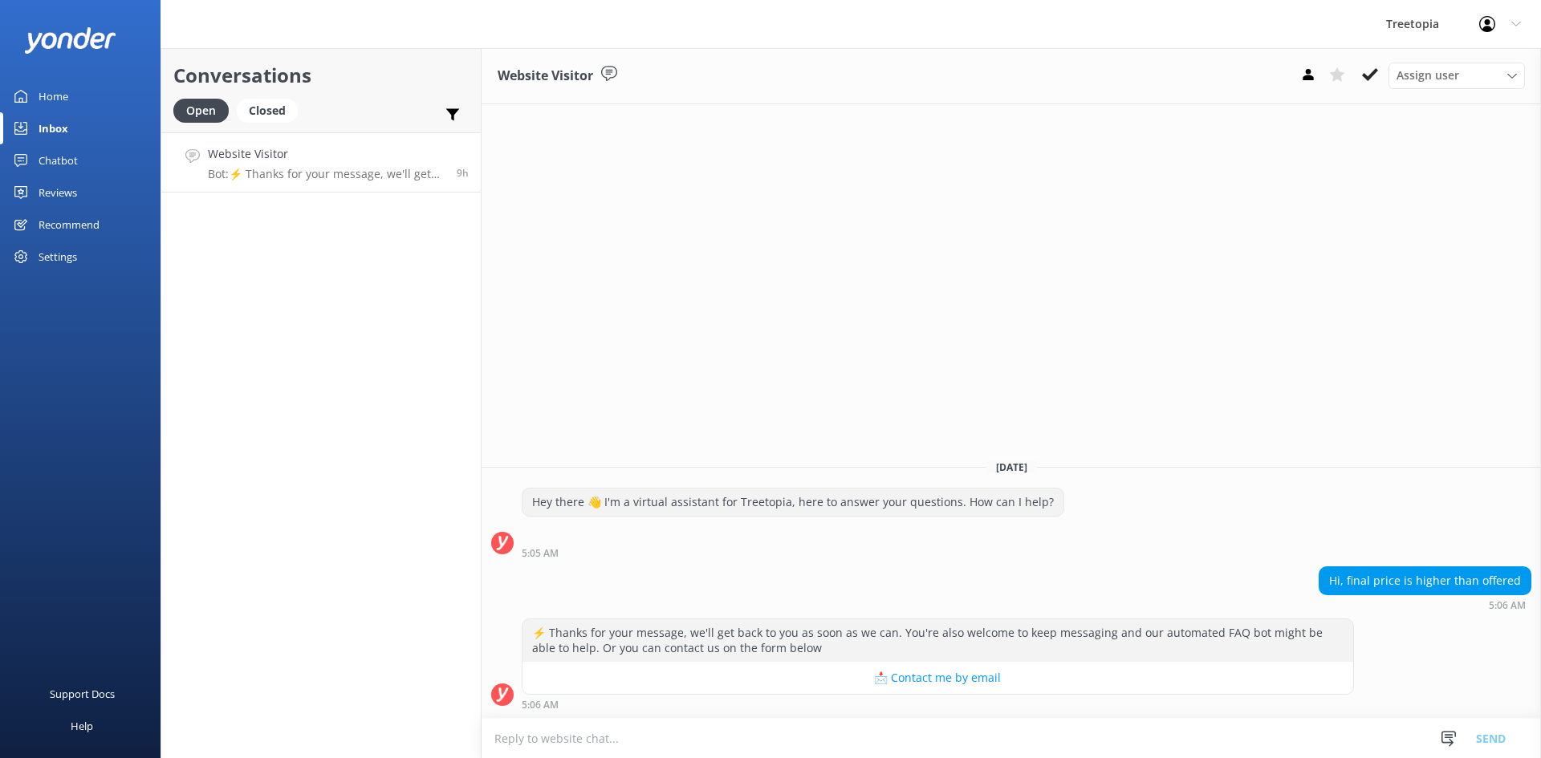
drag, startPoint x: 1366, startPoint y: 79, endPoint x: 1314, endPoint y: 105, distance: 57.4
click at [1365, 79] on icon at bounding box center [1370, 75] width 16 height 16
